Goal: Task Accomplishment & Management: Manage account settings

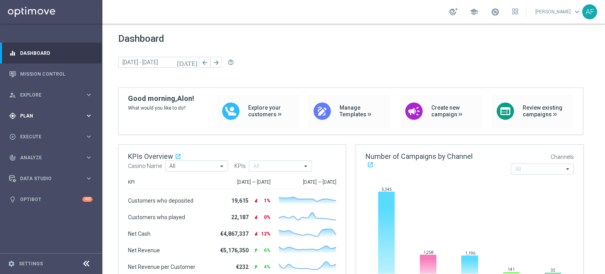
click at [63, 109] on div "gps_fixed Plan keyboard_arrow_right" at bounding box center [51, 115] width 102 height 21
click at [44, 129] on link "Target Groups" at bounding box center [50, 132] width 61 height 6
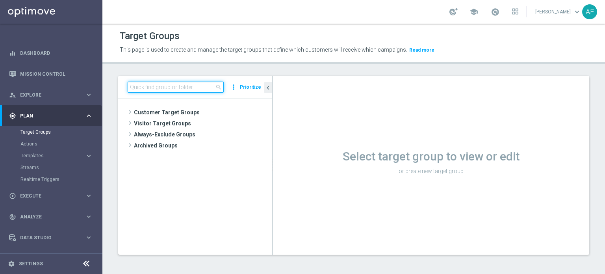
click at [184, 88] on input at bounding box center [176, 87] width 96 height 11
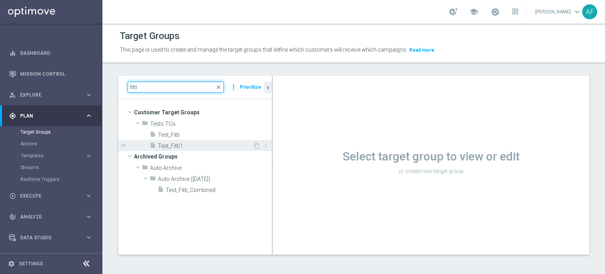
type input "fitti"
click at [185, 143] on span "Test_Fitti1" at bounding box center [205, 146] width 95 height 7
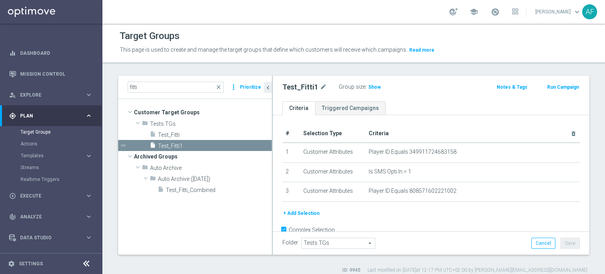
click at [310, 211] on button "+ Add Selection" at bounding box center [302, 213] width 38 height 9
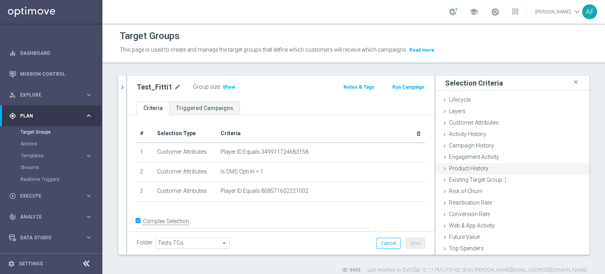
click at [463, 167] on span "Product History" at bounding box center [468, 168] width 39 height 6
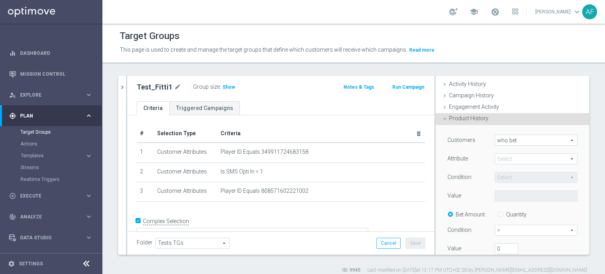
scroll to position [50, 0]
click at [534, 144] on span "who bet" at bounding box center [536, 140] width 82 height 10
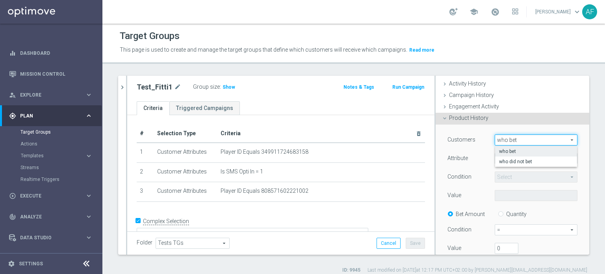
click at [457, 160] on label "Attribute" at bounding box center [458, 157] width 20 height 7
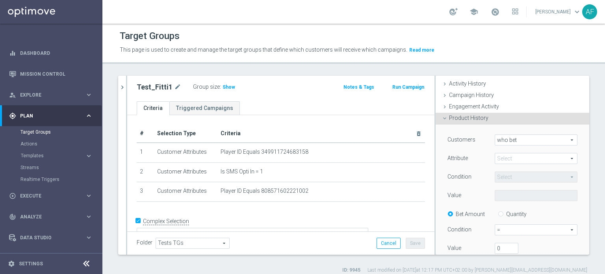
click at [508, 156] on span at bounding box center [536, 158] width 82 height 10
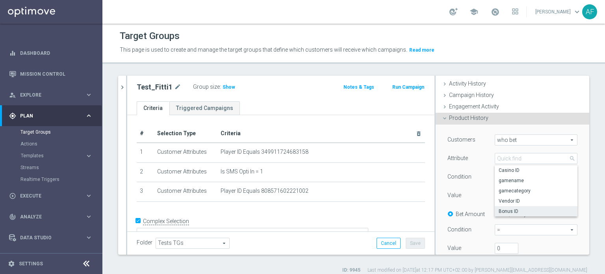
click at [509, 215] on label "Bonus ID" at bounding box center [536, 211] width 83 height 10
type input "Bonus ID"
type input "Equals"
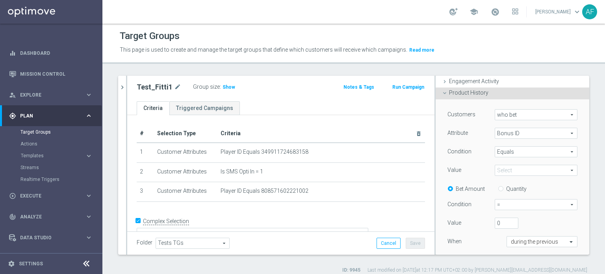
scroll to position [77, 0]
click at [515, 167] on span at bounding box center [536, 169] width 82 height 10
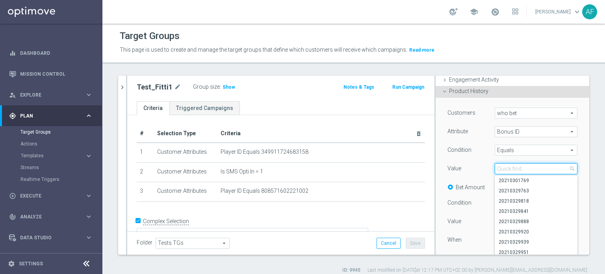
click at [515, 167] on input "search" at bounding box center [536, 168] width 83 height 11
paste input "20250829332997"
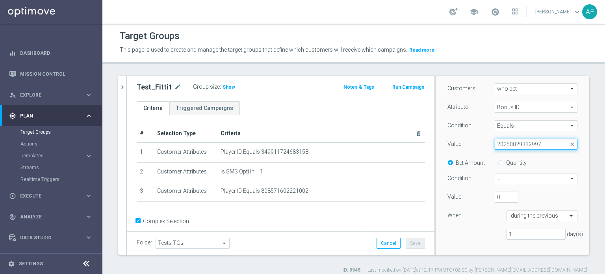
scroll to position [103, 0]
type input "2"
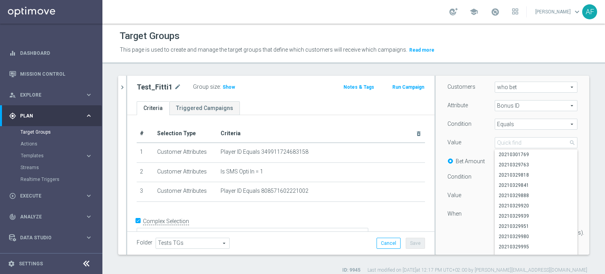
click at [469, 139] on div "Value" at bounding box center [465, 143] width 47 height 13
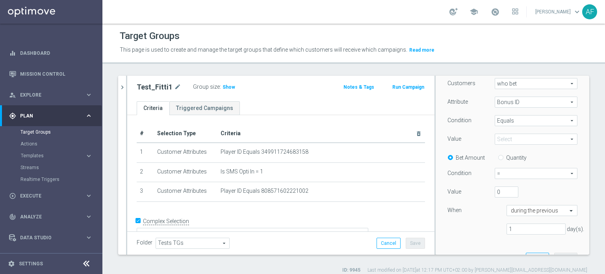
scroll to position [108, 0]
click at [514, 136] on span at bounding box center [536, 137] width 82 height 10
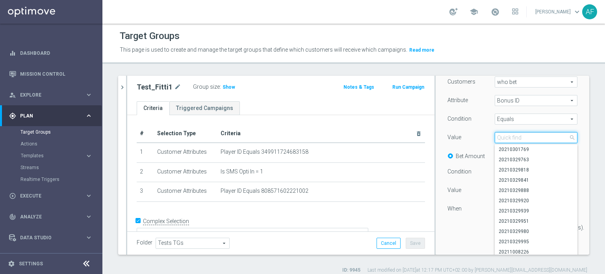
click at [514, 136] on input "search" at bounding box center [536, 137] width 83 height 11
paste input "20250829332997"
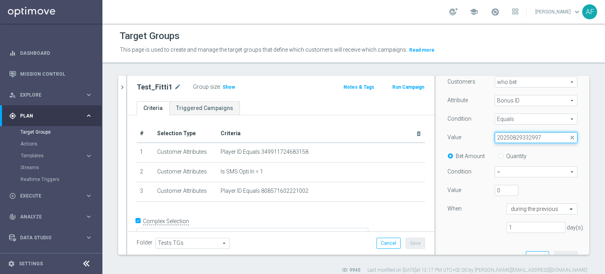
type input "20250829332997"
click at [460, 118] on label "Condition" at bounding box center [460, 118] width 24 height 7
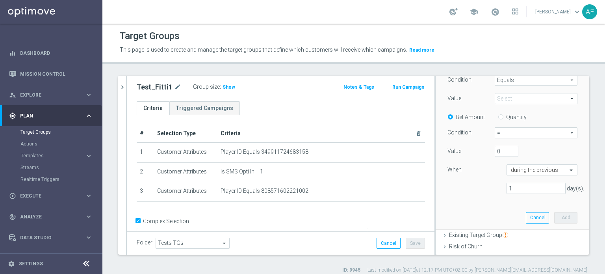
scroll to position [147, 0]
